Goal: Transaction & Acquisition: Download file/media

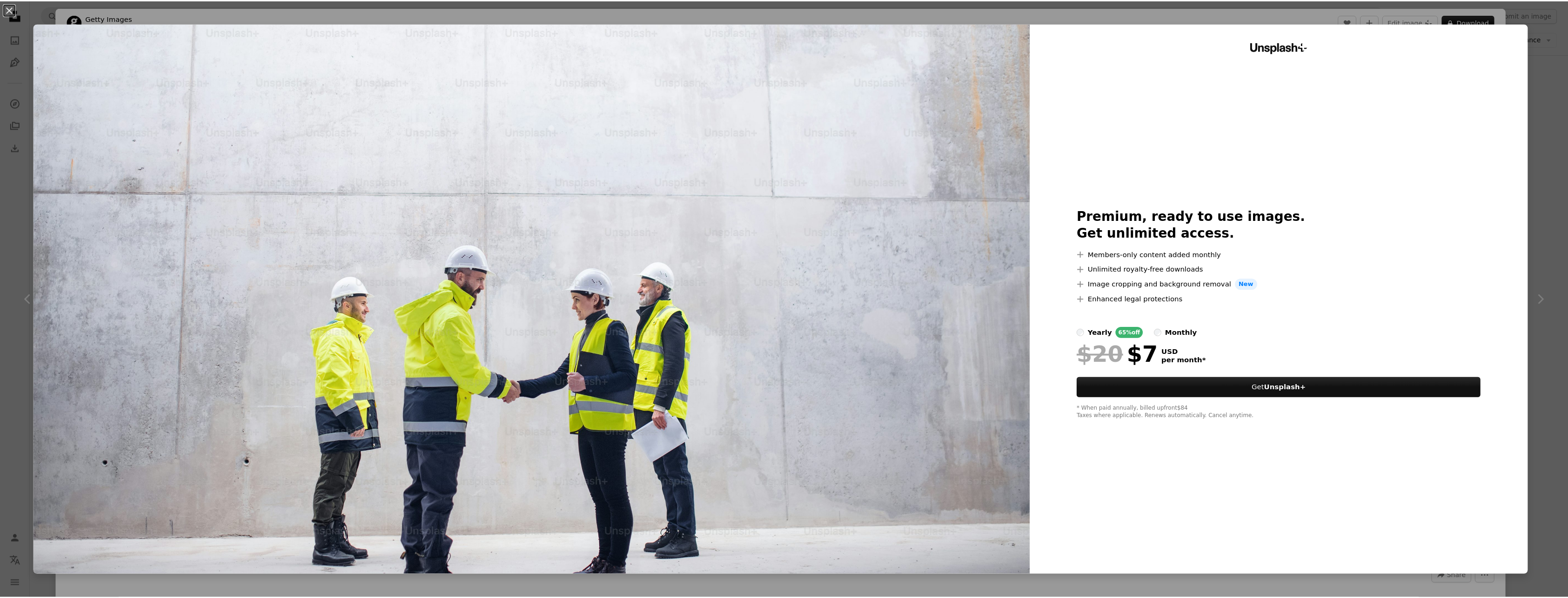
scroll to position [0, 180]
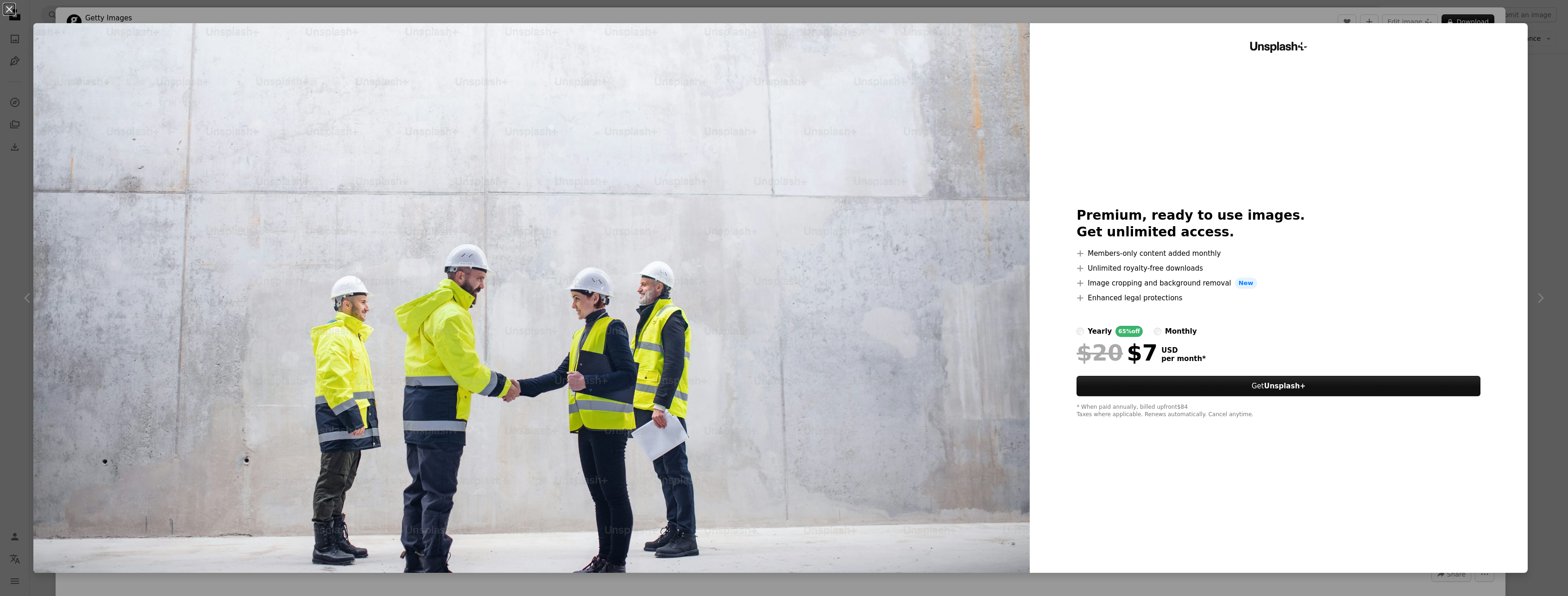
click at [1235, 24] on div "Unsplash+ Premium, ready to use images. Get unlimited access. A plus sign Membe…" at bounding box center [1279, 298] width 498 height 550
click at [1233, 14] on div "An X shape Unsplash+ Premium, ready to use images. Get unlimited access. A plus…" at bounding box center [784, 298] width 1568 height 596
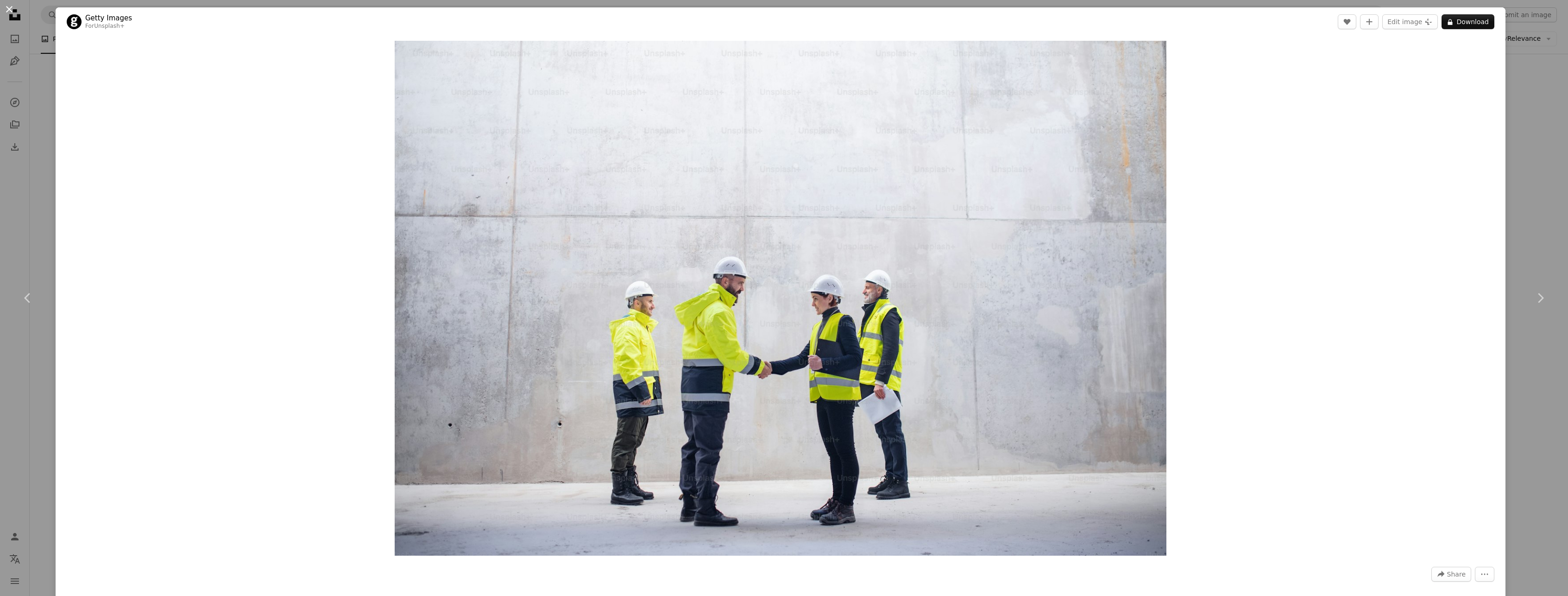
click at [7, 10] on button "An X shape" at bounding box center [9, 9] width 11 height 11
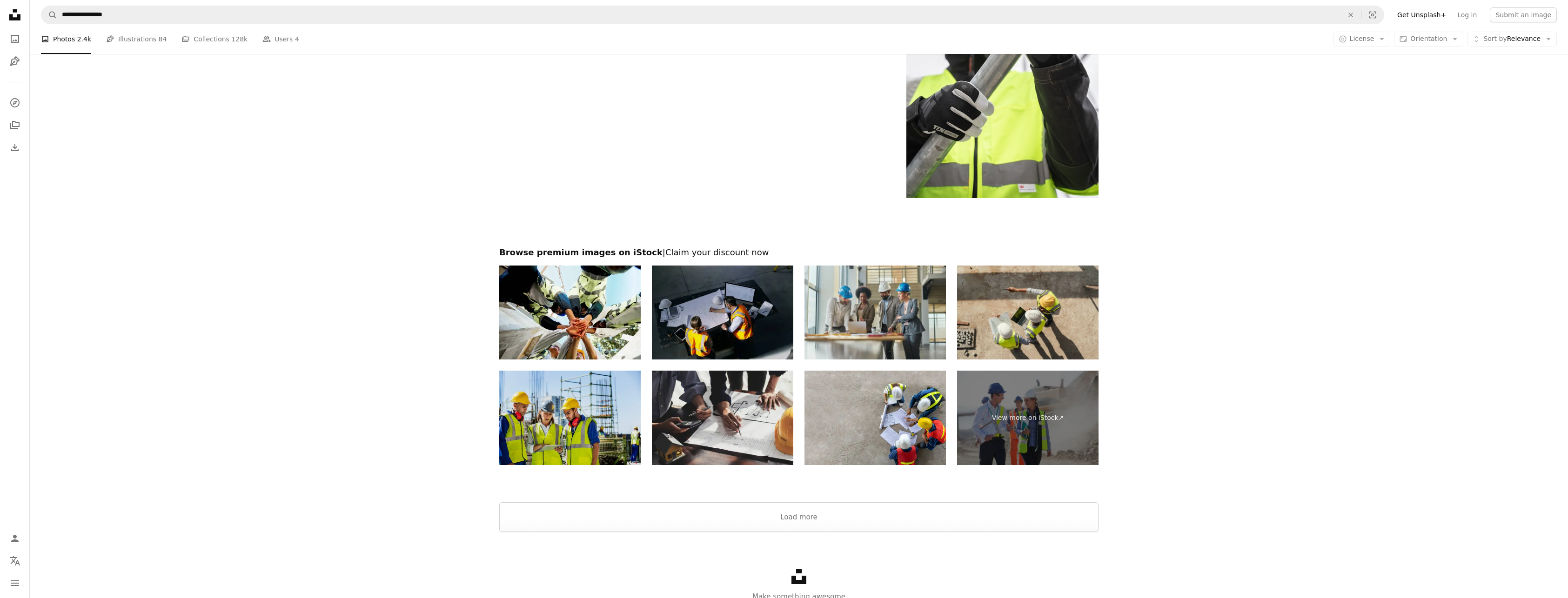
scroll to position [1674, 0]
